Goal: Task Accomplishment & Management: Manage account settings

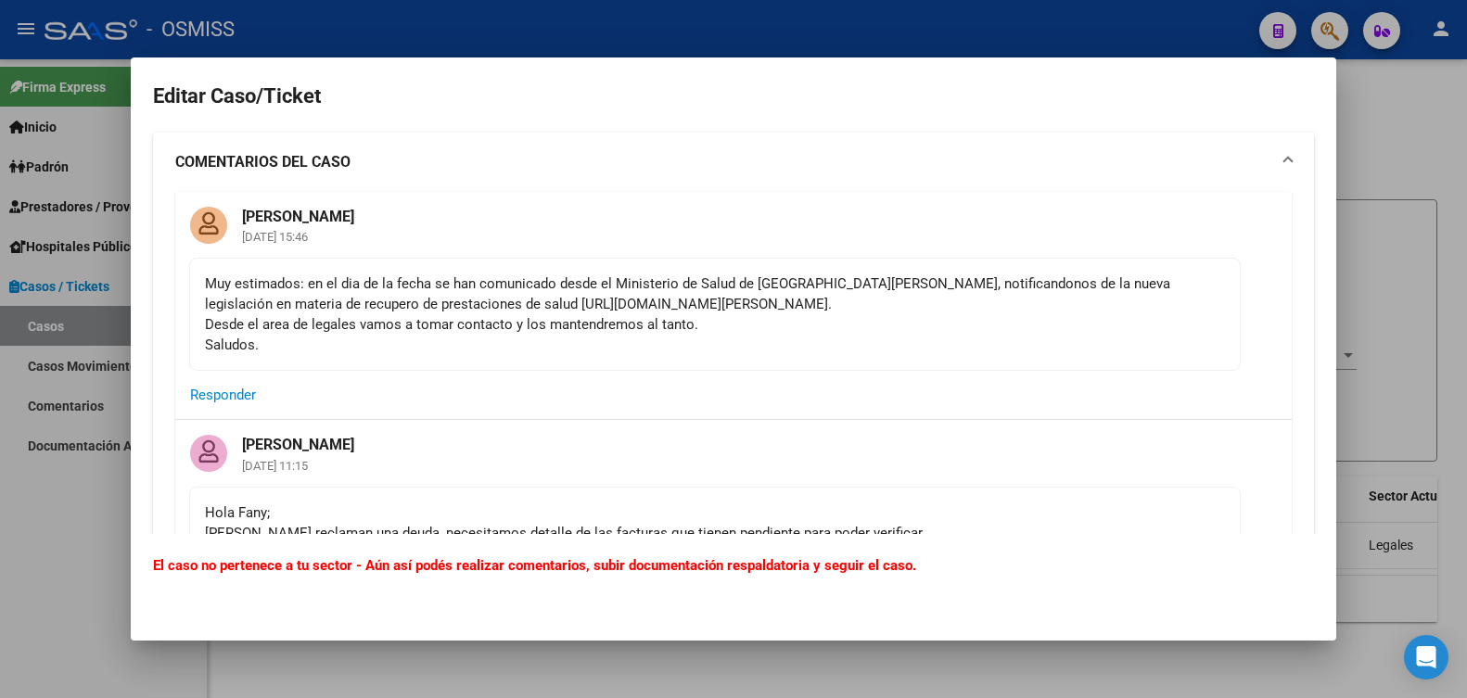
click at [1264, 108] on h2 "Editar Caso/Ticket" at bounding box center [733, 96] width 1161 height 35
click at [1276, 189] on mat-expansion-panel-header "COMENTARIOS DEL CASO" at bounding box center [733, 162] width 1161 height 59
click at [69, 135] on div at bounding box center [733, 349] width 1467 height 698
